Goal: Check status: Check status

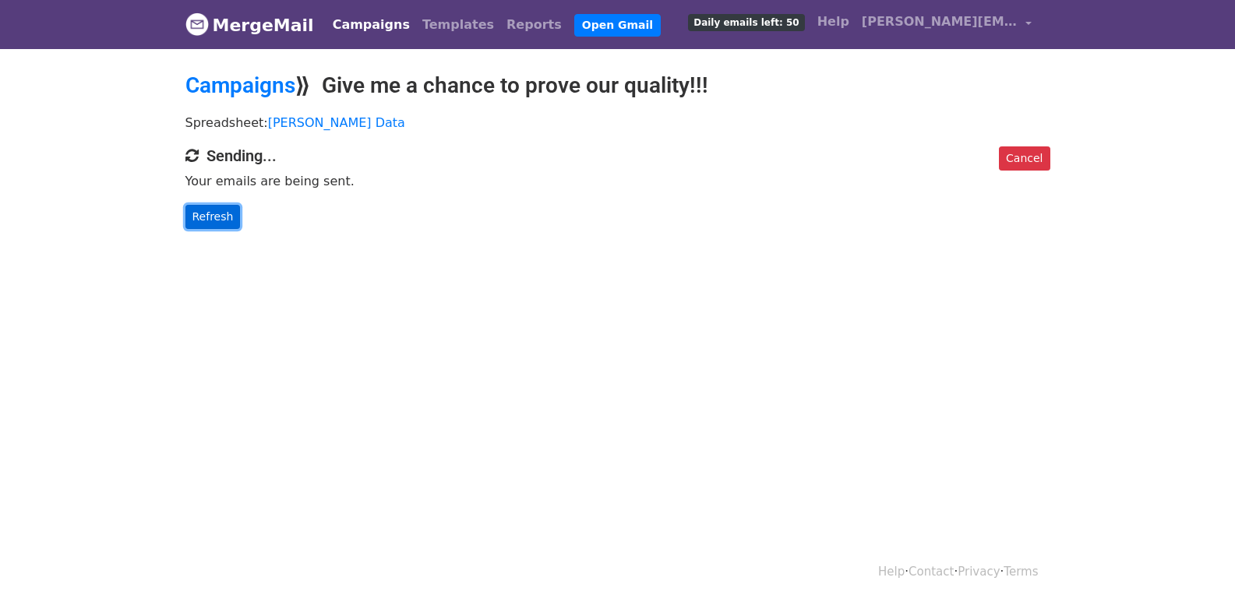
click at [203, 213] on link "Refresh" at bounding box center [213, 217] width 55 height 24
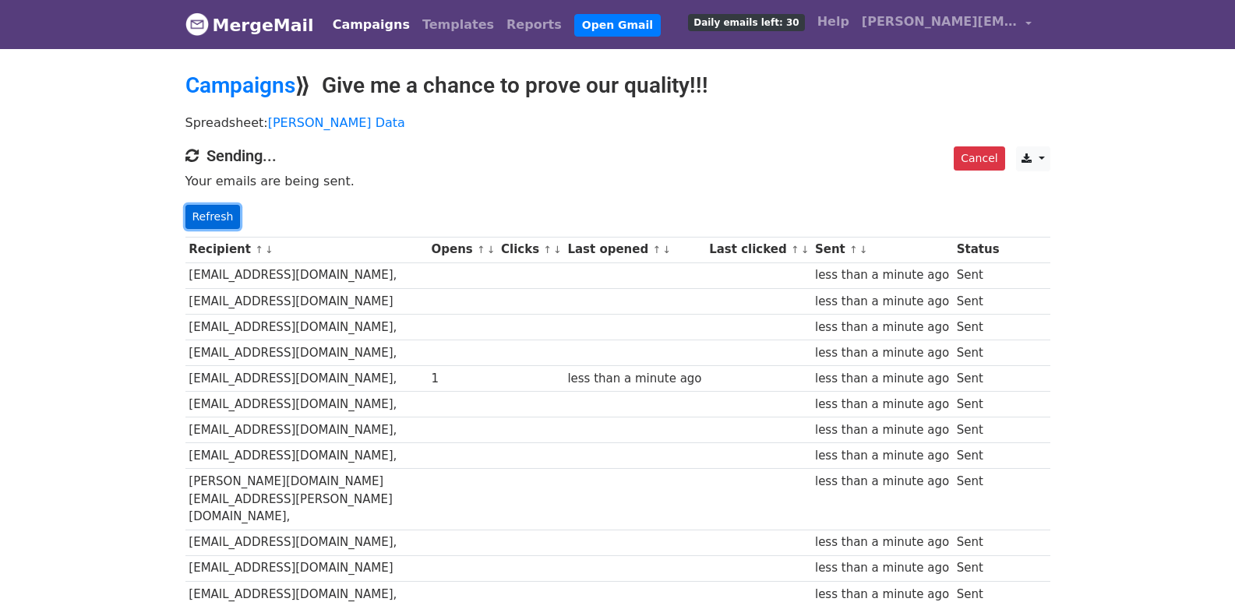
click at [228, 219] on link "Refresh" at bounding box center [213, 217] width 55 height 24
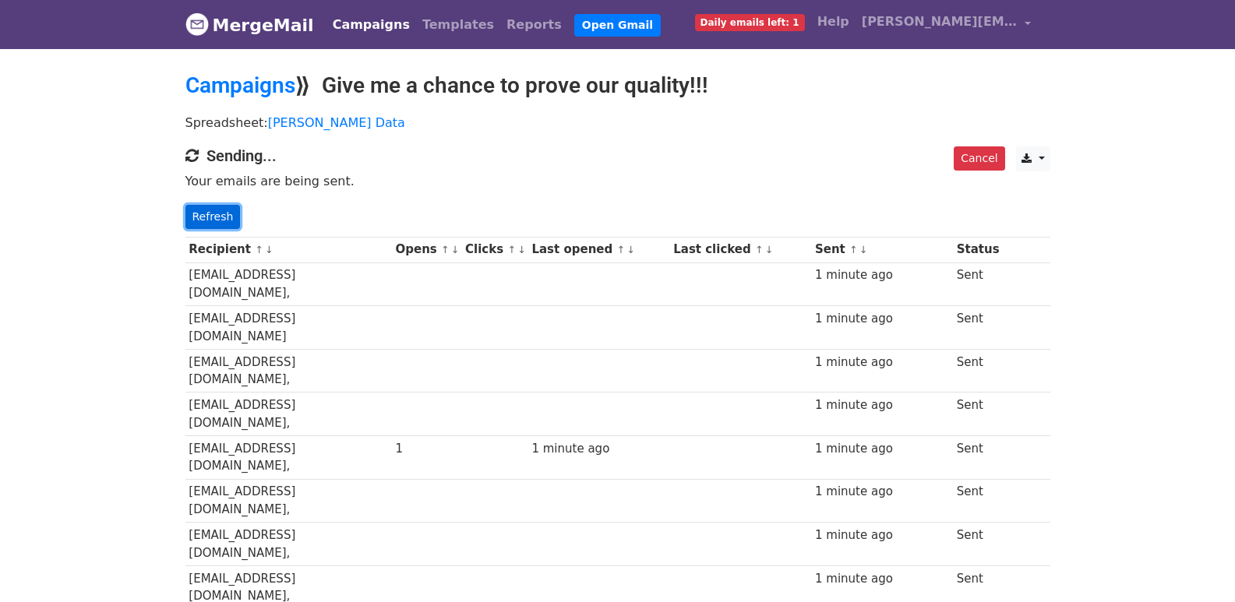
click at [214, 208] on link "Refresh" at bounding box center [213, 217] width 55 height 24
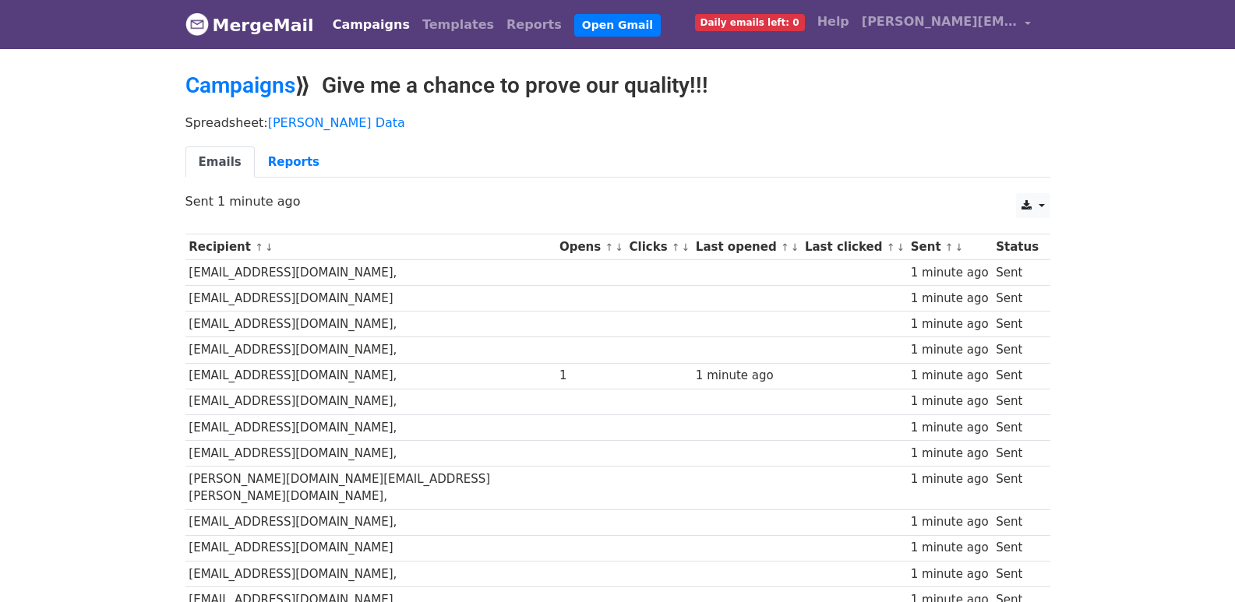
scroll to position [1085, 0]
